Goal: Register for event/course

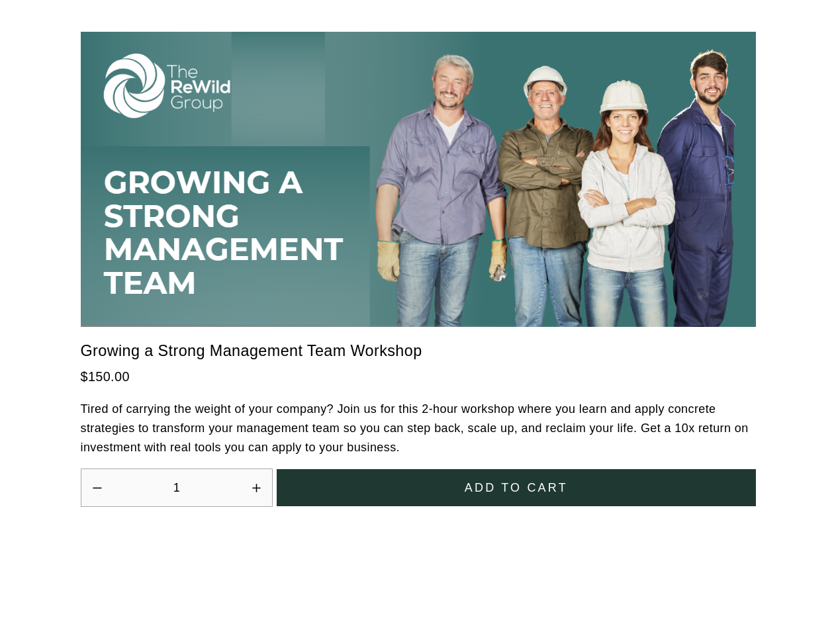
scroll to position [3661, 0]
